Goal: Check status: Verify the current state of an ongoing process or item

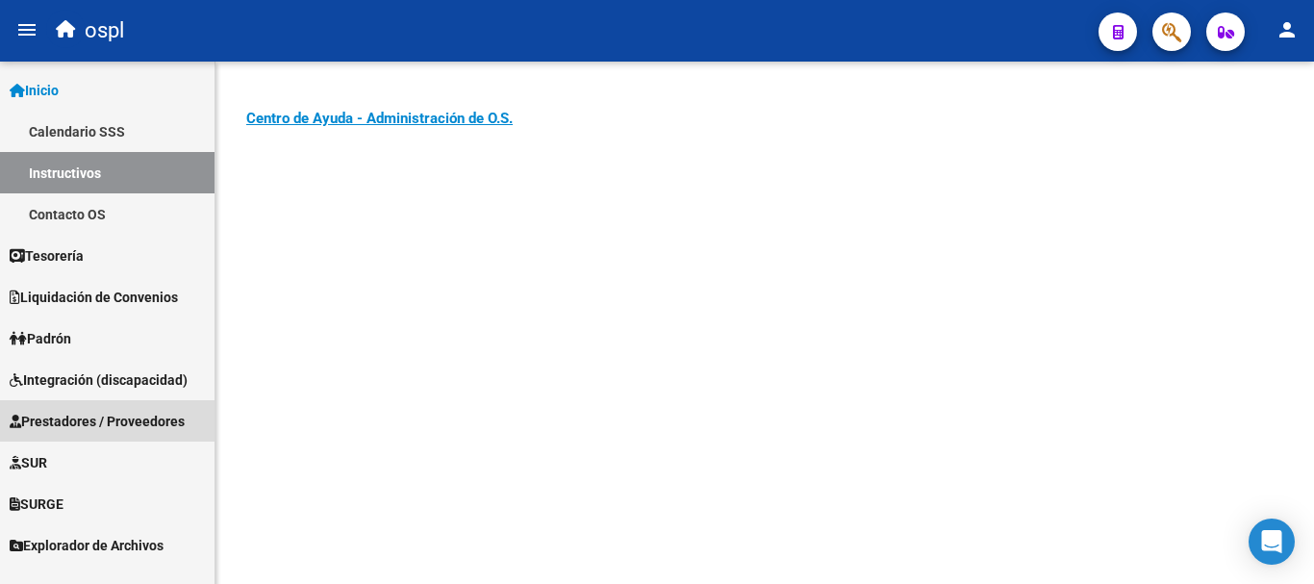
click at [72, 420] on span "Prestadores / Proveedores" at bounding box center [97, 421] width 175 height 21
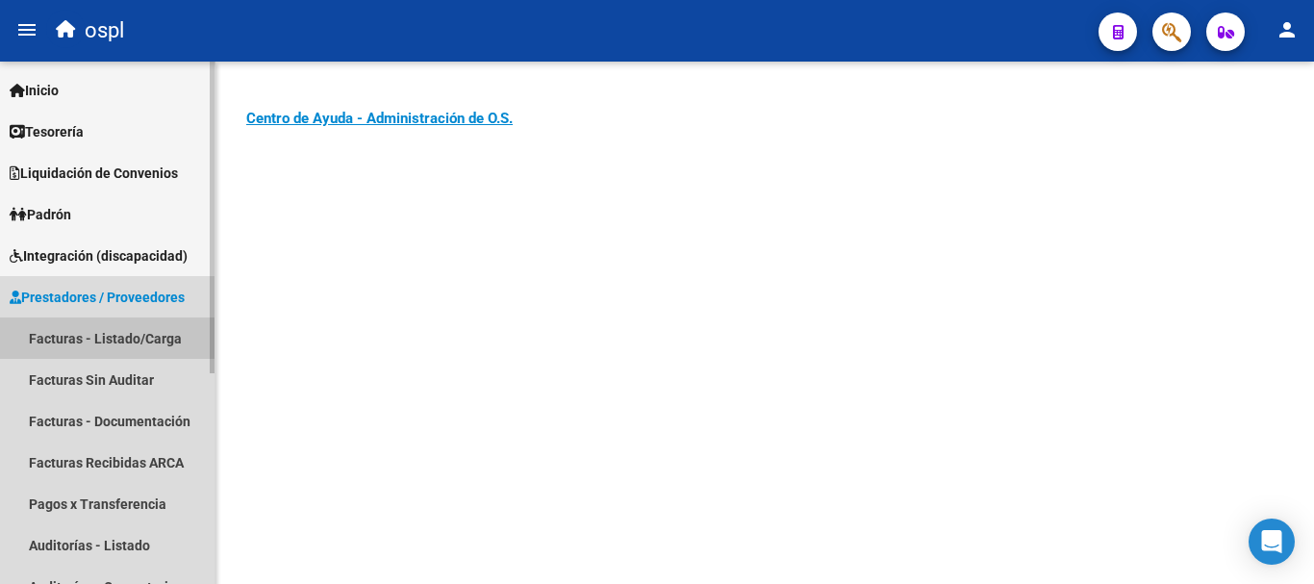
click at [133, 339] on link "Facturas - Listado/Carga" at bounding box center [107, 338] width 215 height 41
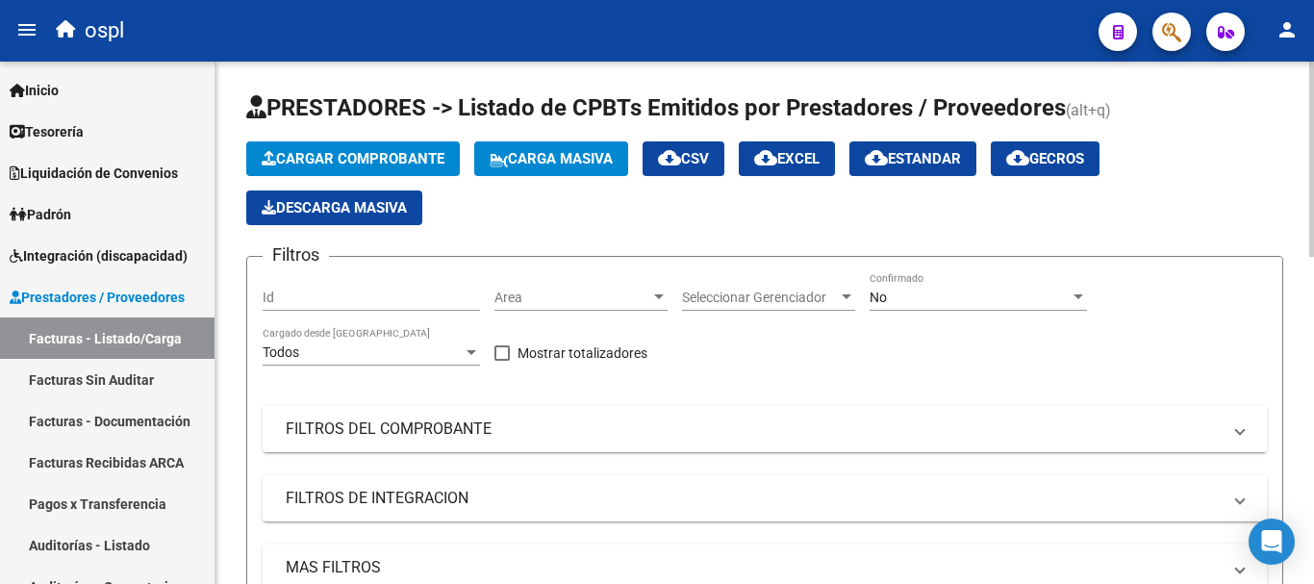
click at [450, 426] on mat-panel-title "FILTROS DEL COMPROBANTE" at bounding box center [753, 429] width 935 height 21
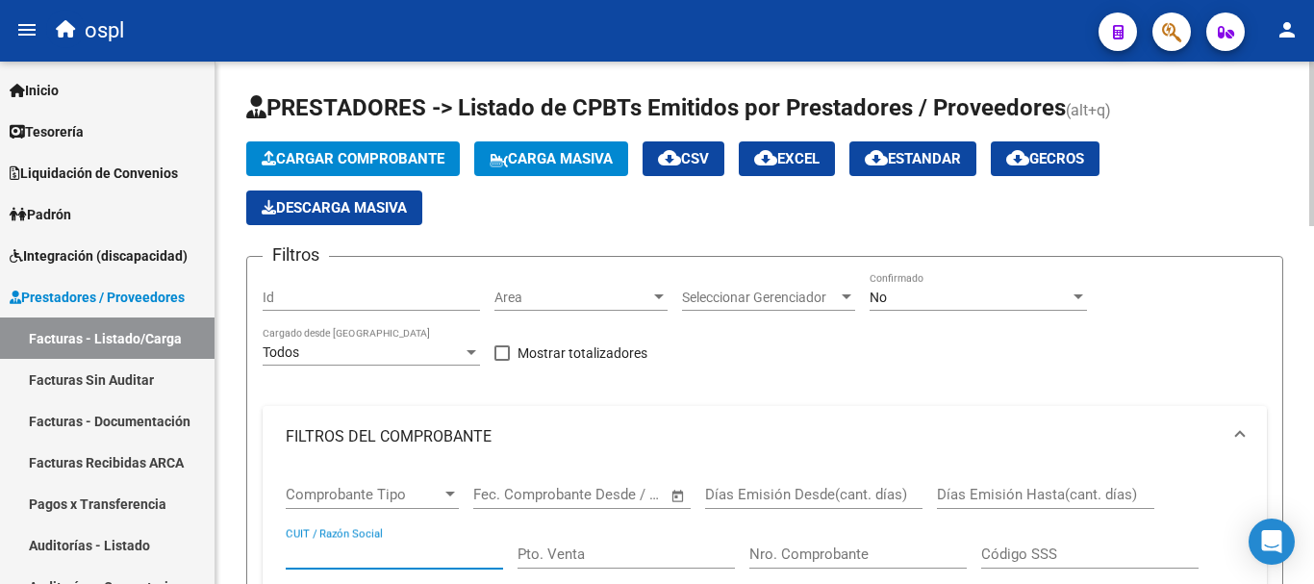
click at [393, 550] on input "CUIT / Razón Social" at bounding box center [394, 554] width 217 height 17
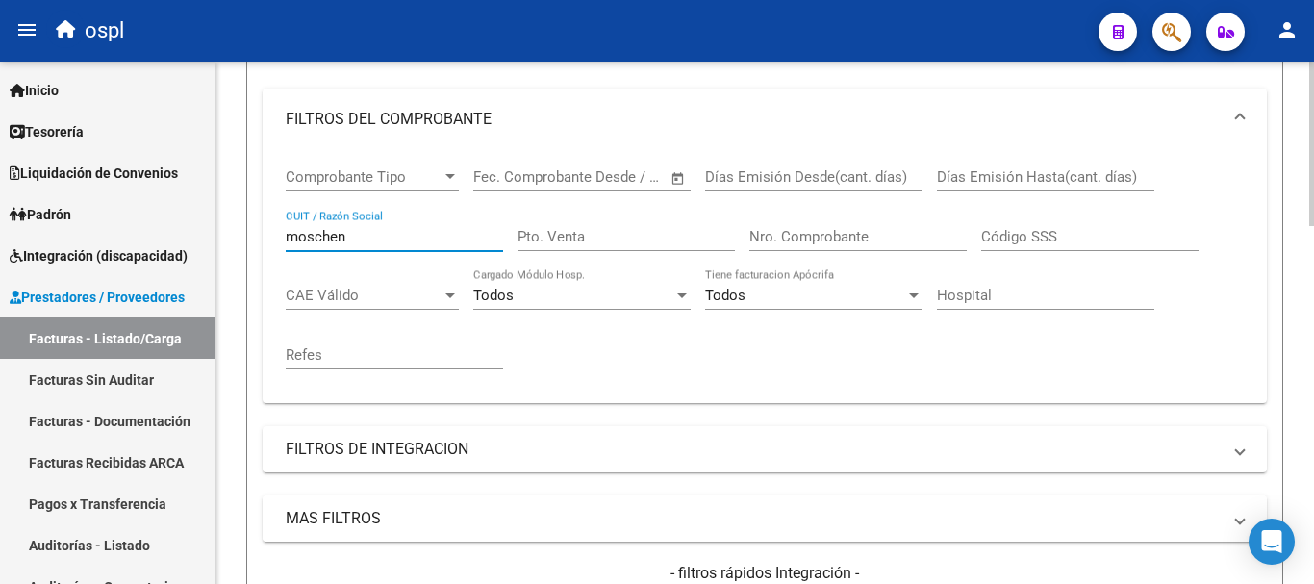
scroll to position [577, 0]
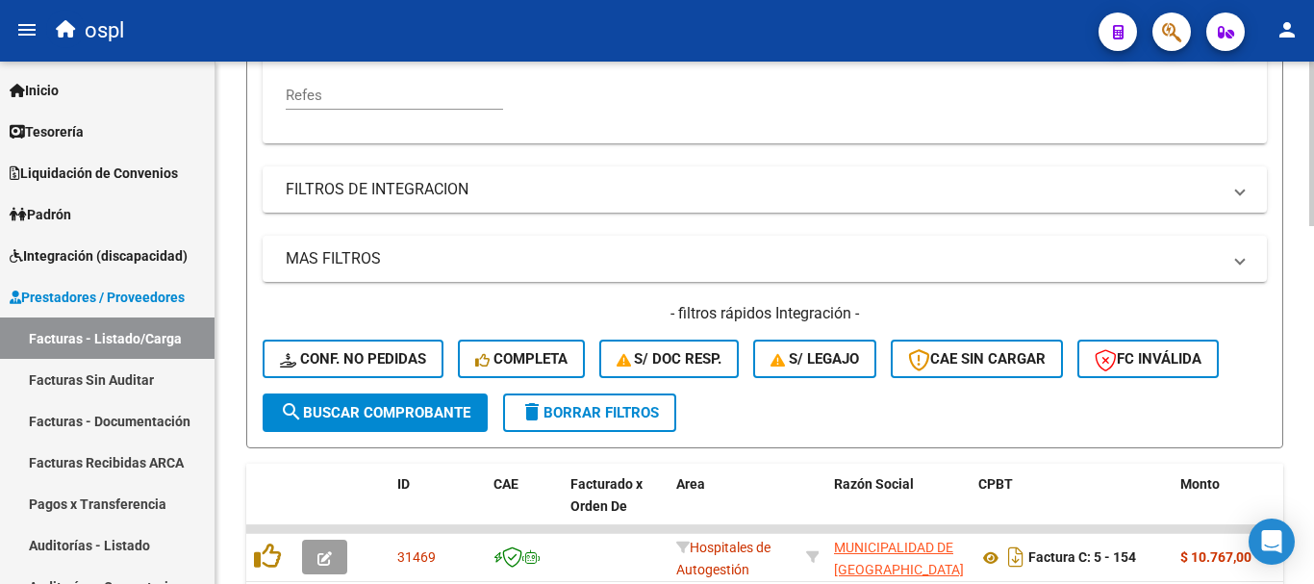
type input "moschen"
click at [369, 414] on span "search Buscar Comprobante" at bounding box center [375, 412] width 191 height 17
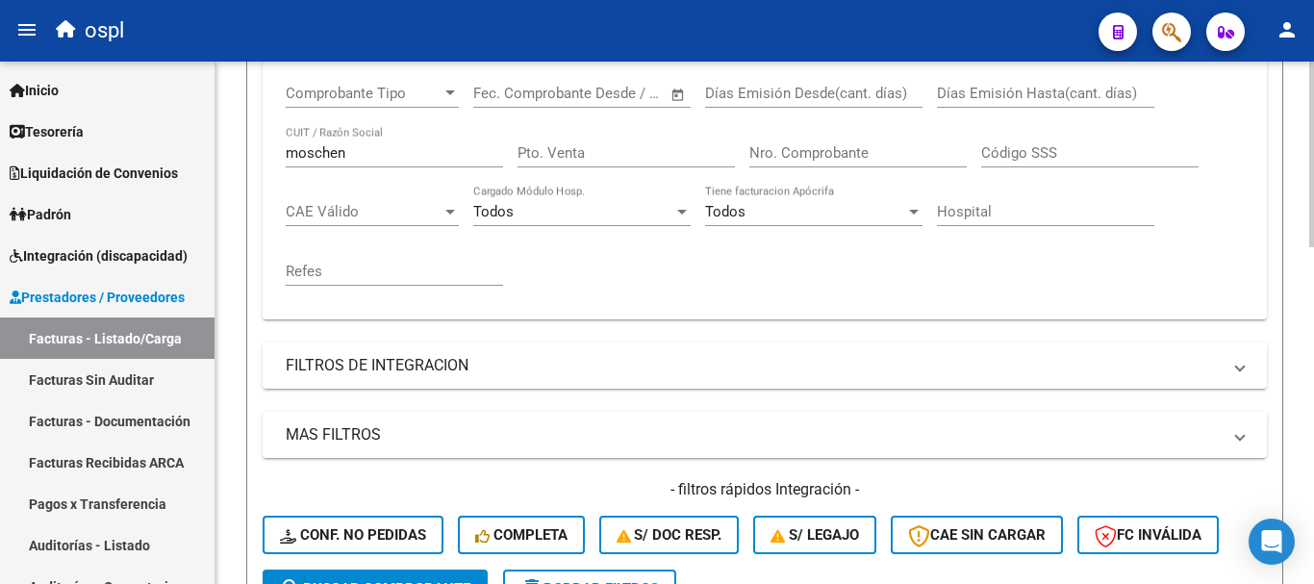
scroll to position [289, 0]
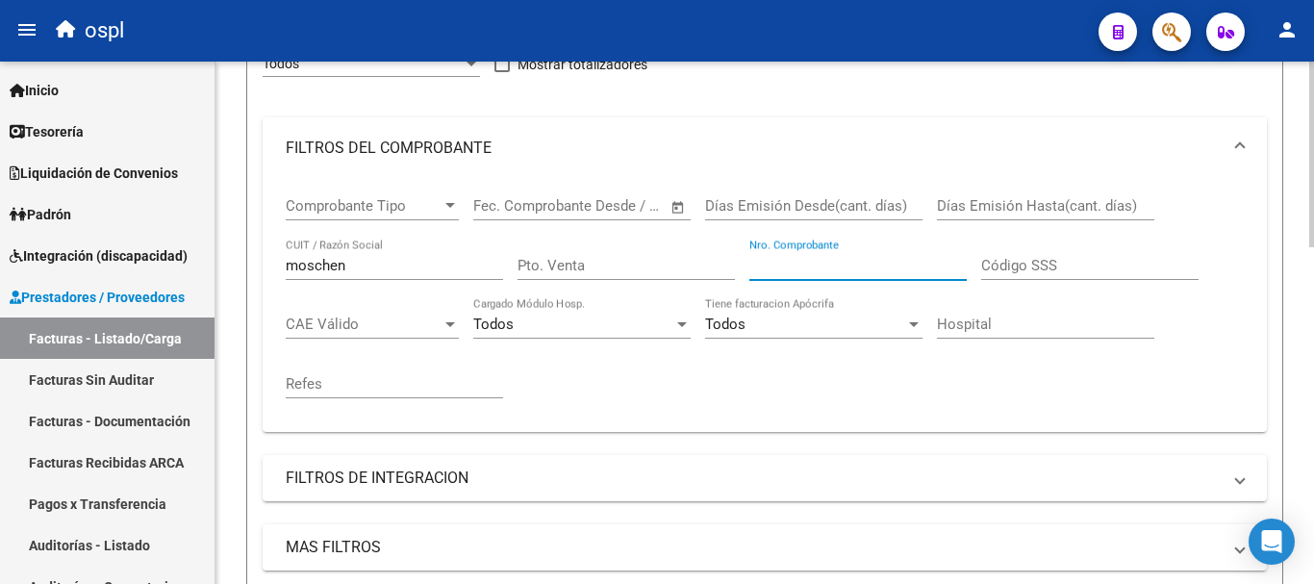
click at [891, 266] on input "Nro. Comprobante" at bounding box center [858, 265] width 217 height 17
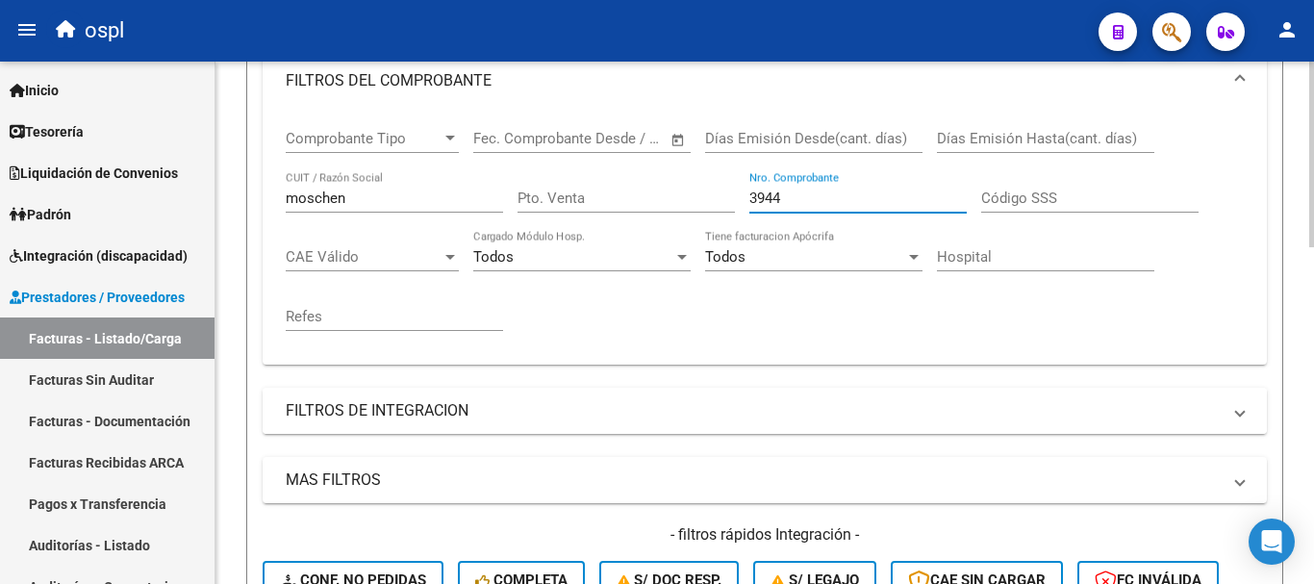
scroll to position [674, 0]
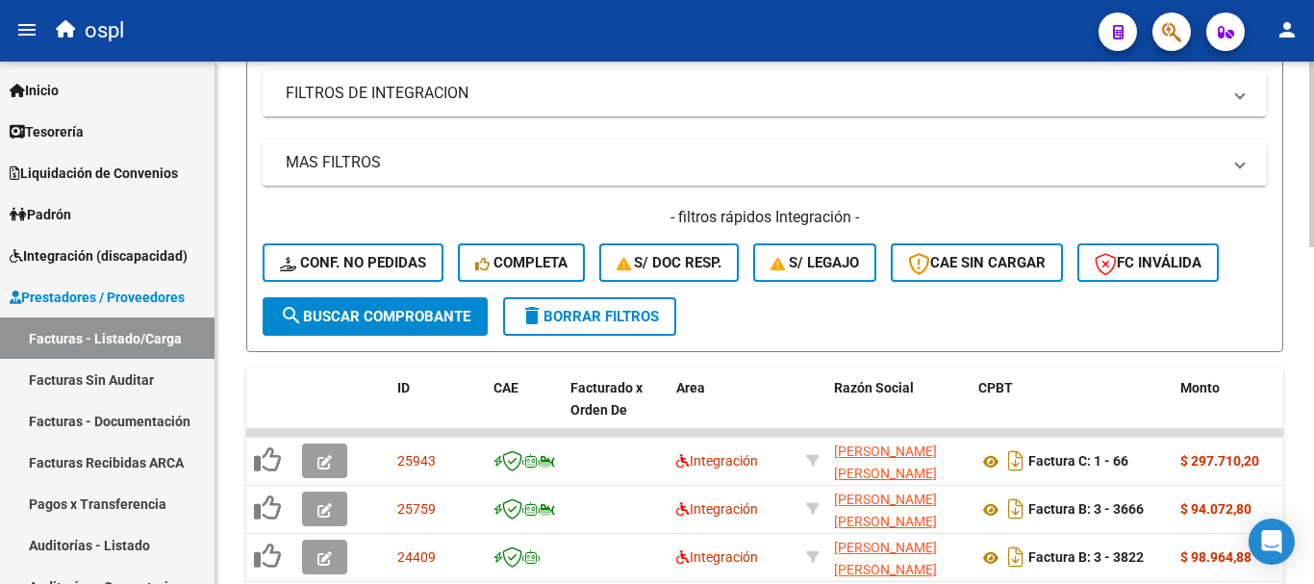
type input "3944"
click at [385, 325] on button "search Buscar Comprobante" at bounding box center [375, 316] width 225 height 38
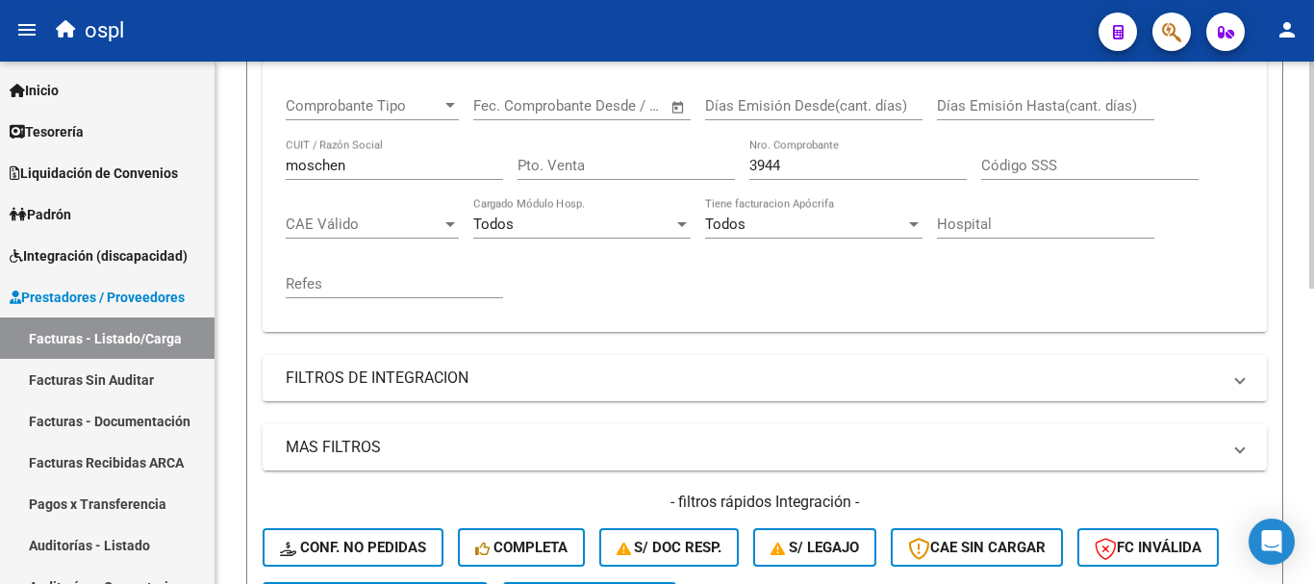
scroll to position [385, 0]
